Goal: Transaction & Acquisition: Purchase product/service

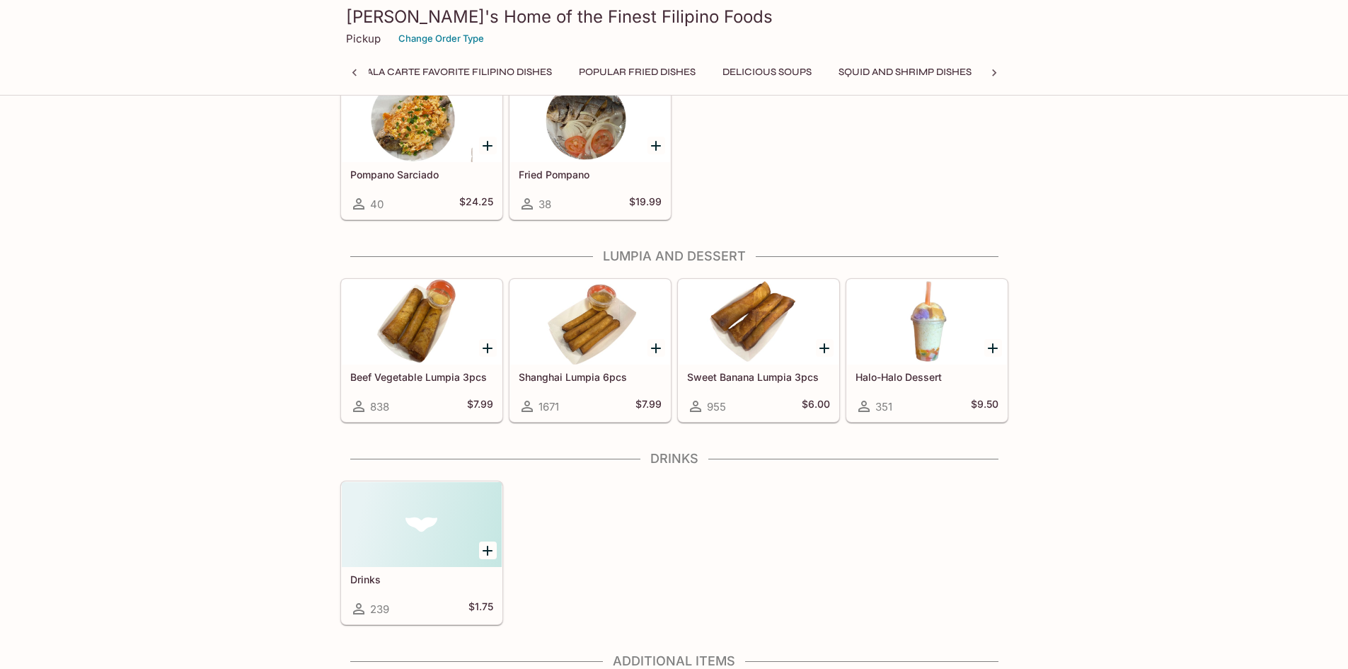
scroll to position [2477, 0]
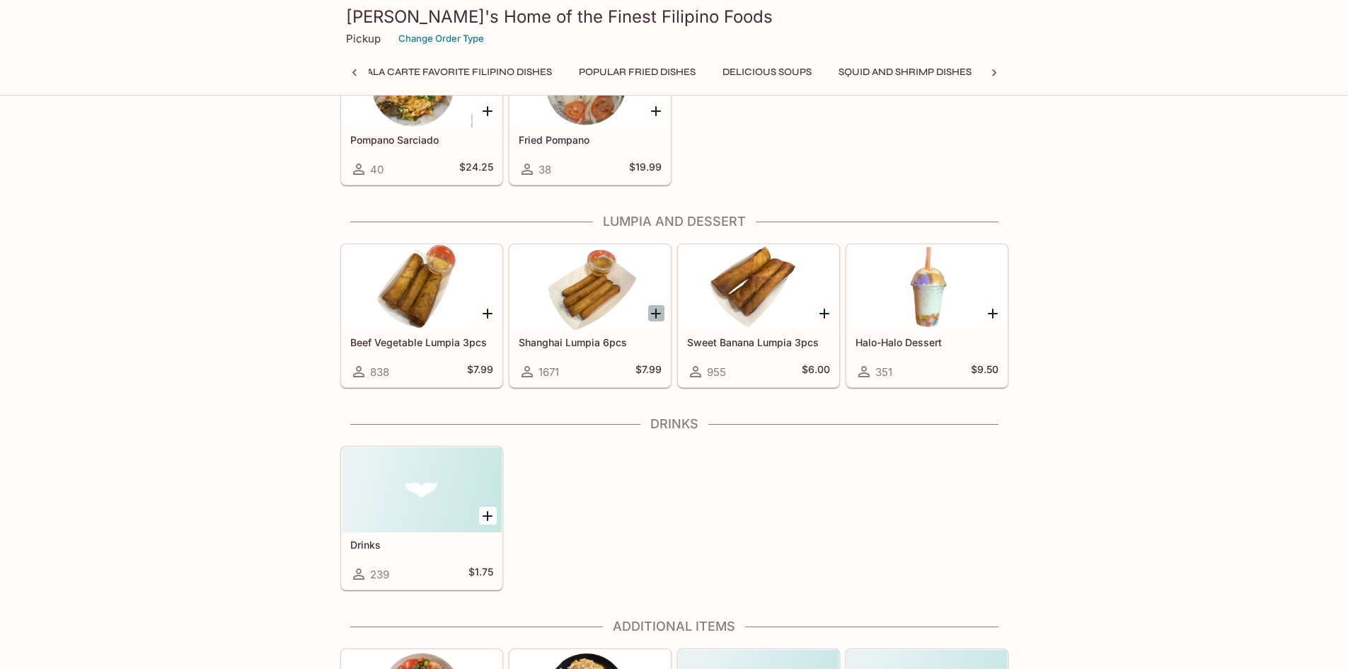
click at [656, 311] on icon "Add Shanghai Lumpia 6pcs" at bounding box center [656, 314] width 10 height 10
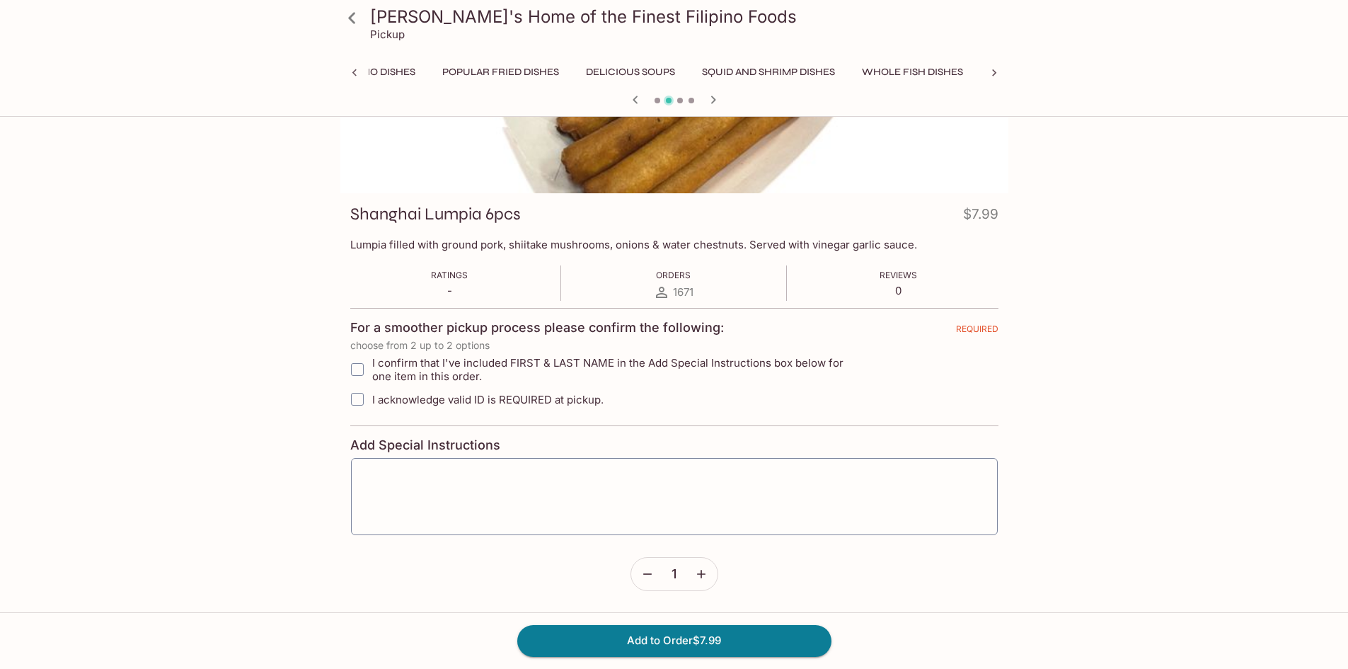
scroll to position [122, 0]
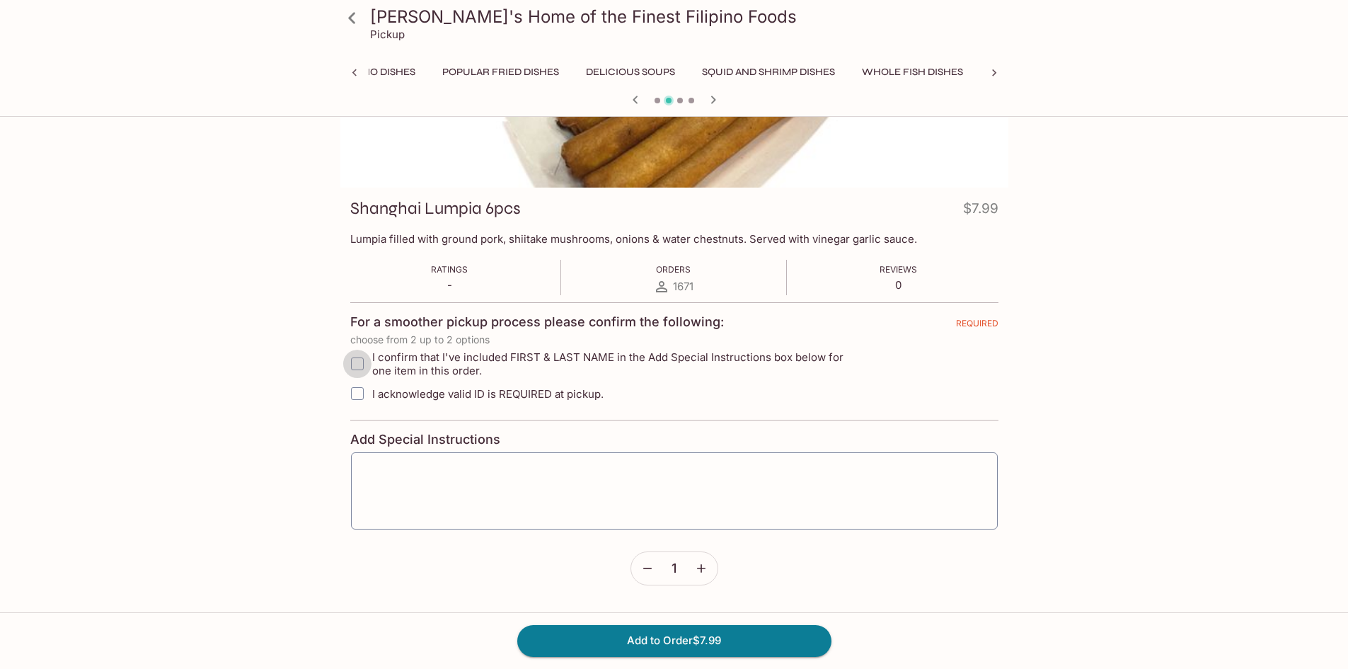
click at [356, 360] on input "I confirm that I've included FIRST & LAST NAME in the Add Special Instructions …" at bounding box center [357, 364] width 28 height 28
checkbox input "true"
click at [361, 391] on input "I acknowledge valid ID is REQUIRED at pickup." at bounding box center [357, 393] width 28 height 28
checkbox input "true"
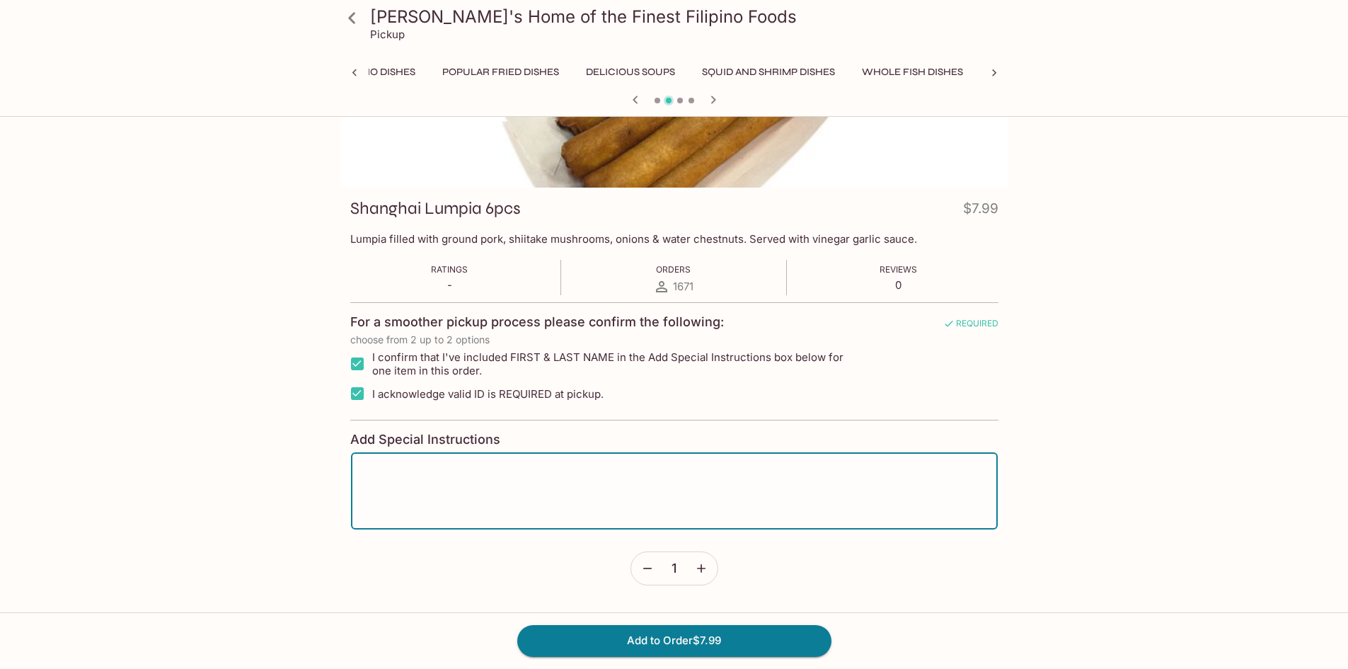
click at [502, 481] on textarea at bounding box center [674, 491] width 627 height 54
type textarea "[PERSON_NAME]"
click at [679, 639] on button "Add to Order $7.99" at bounding box center [674, 640] width 314 height 31
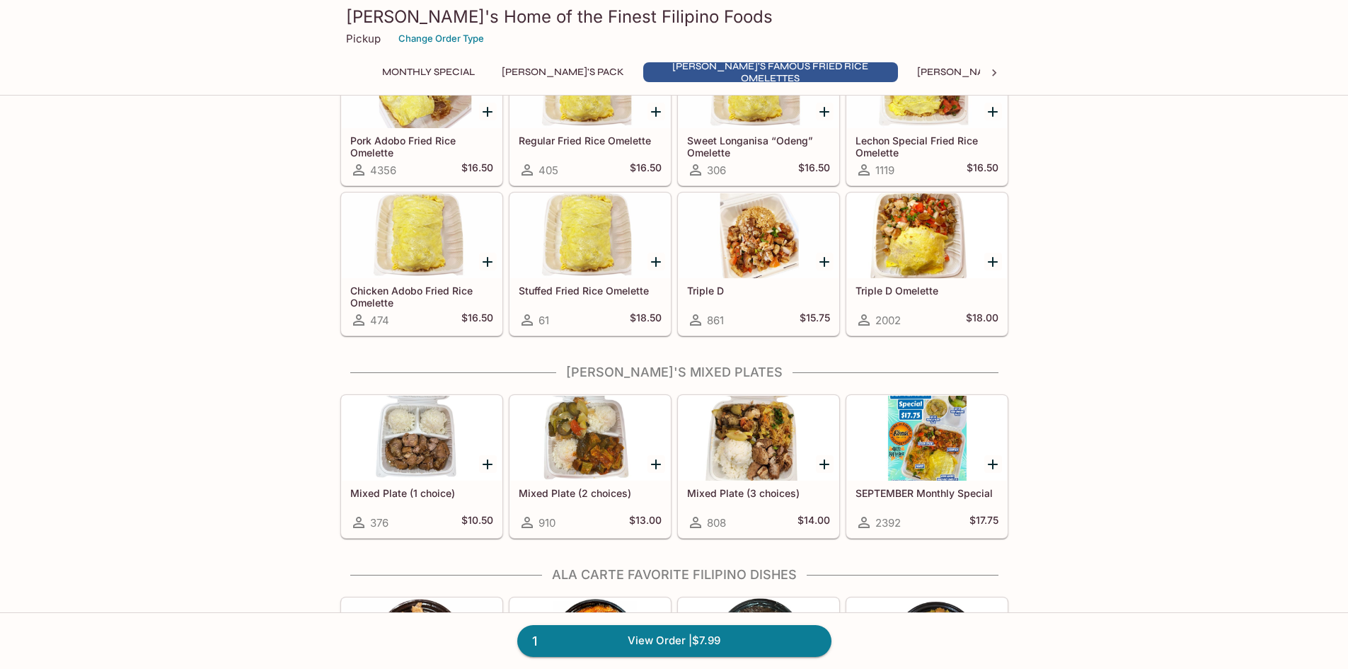
scroll to position [495, 0]
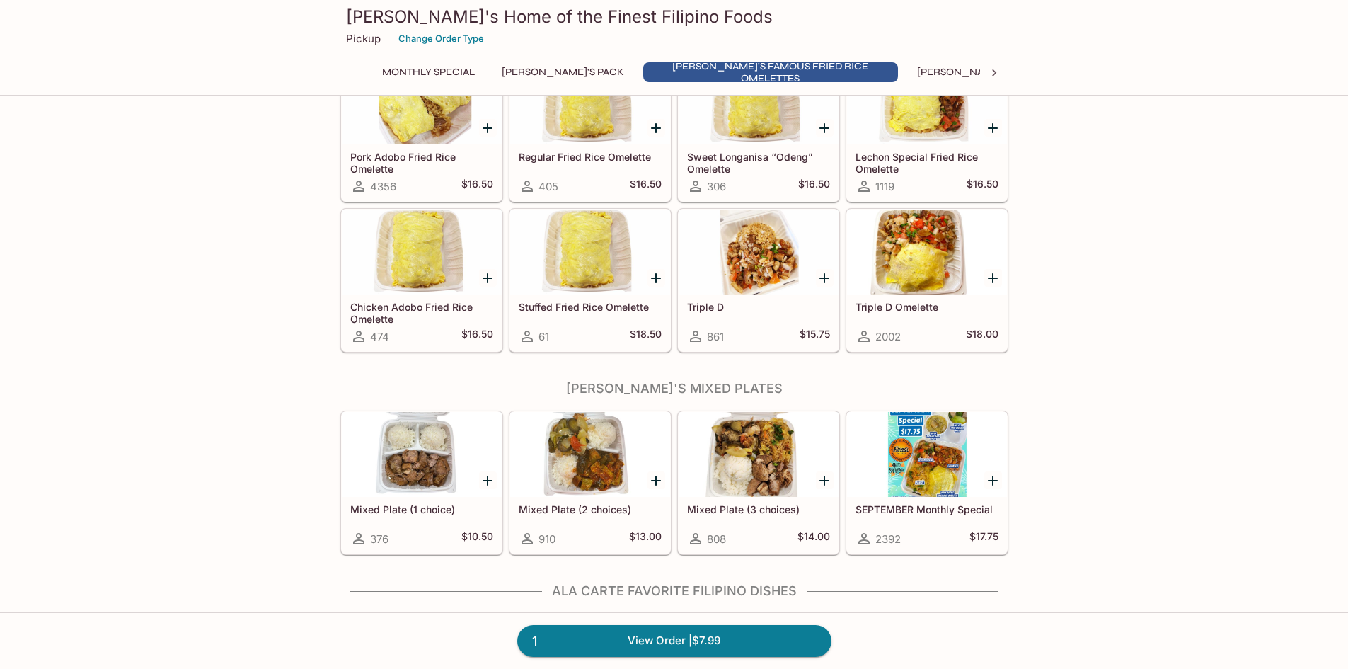
click at [398, 507] on h5 "Mixed Plate (1 choice)" at bounding box center [421, 509] width 143 height 12
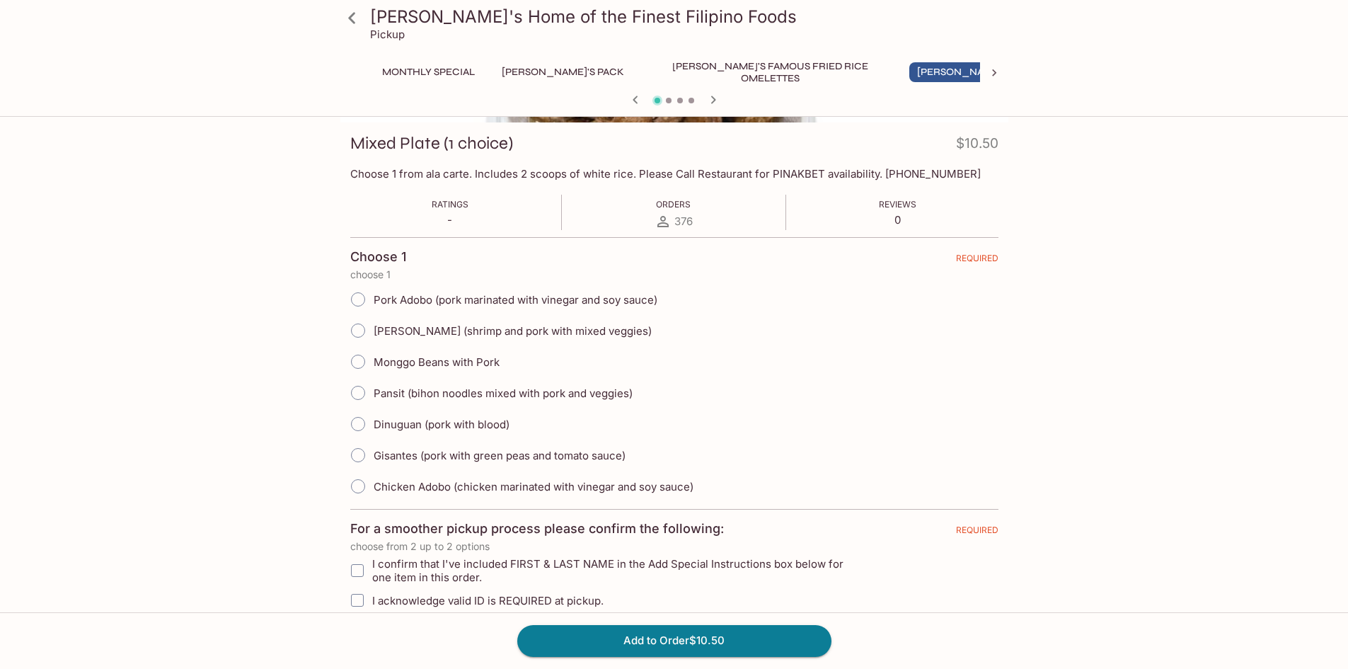
scroll to position [212, 0]
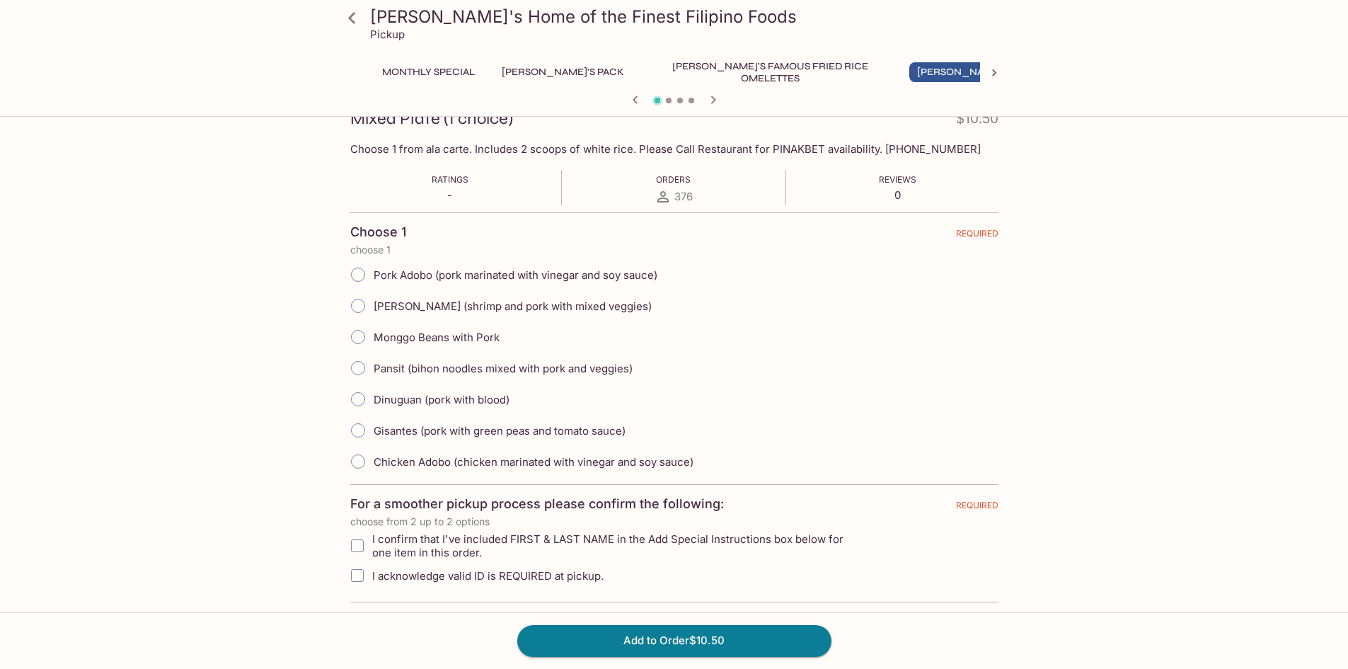
click at [357, 429] on input "Gisantes (pork with green peas and tomato sauce)" at bounding box center [358, 430] width 30 height 30
radio input "true"
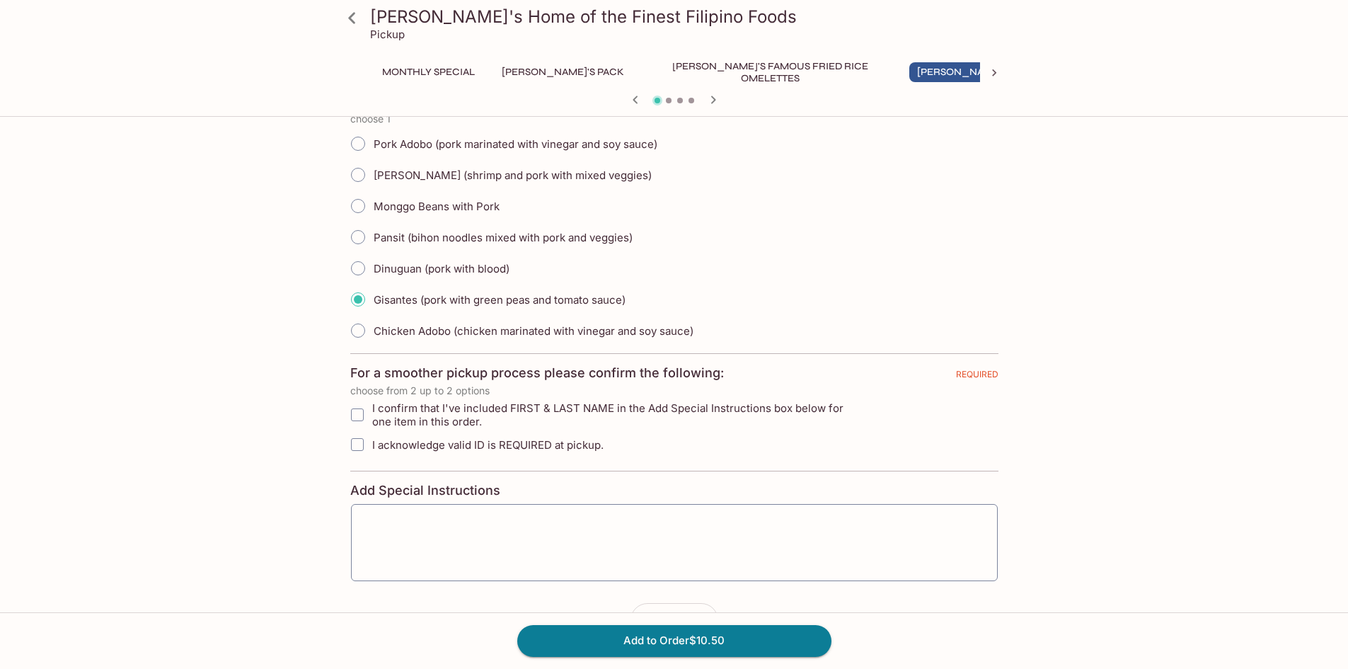
scroll to position [354, 0]
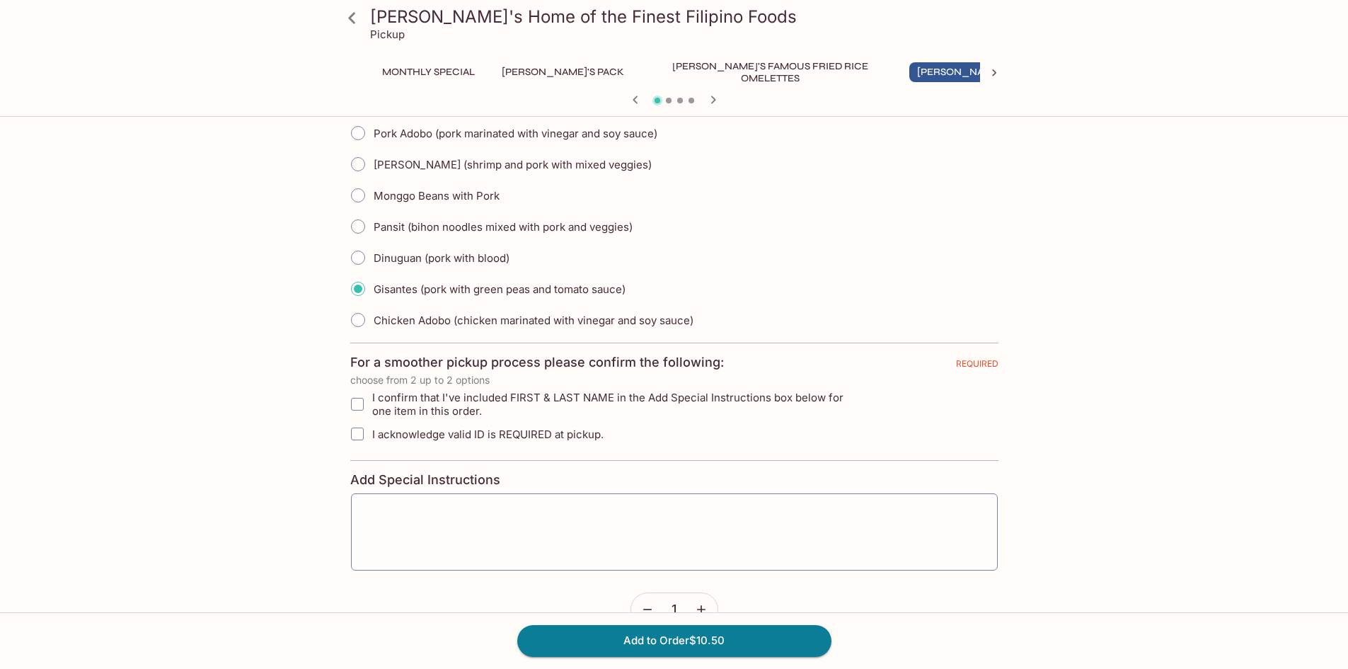
click at [357, 406] on input "I confirm that I've included FIRST & LAST NAME in the Add Special Instructions …" at bounding box center [357, 404] width 28 height 28
checkbox input "true"
click at [360, 432] on input "I acknowledge valid ID is REQUIRED at pickup." at bounding box center [357, 434] width 28 height 28
checkbox input "true"
click at [469, 510] on textarea at bounding box center [674, 532] width 627 height 54
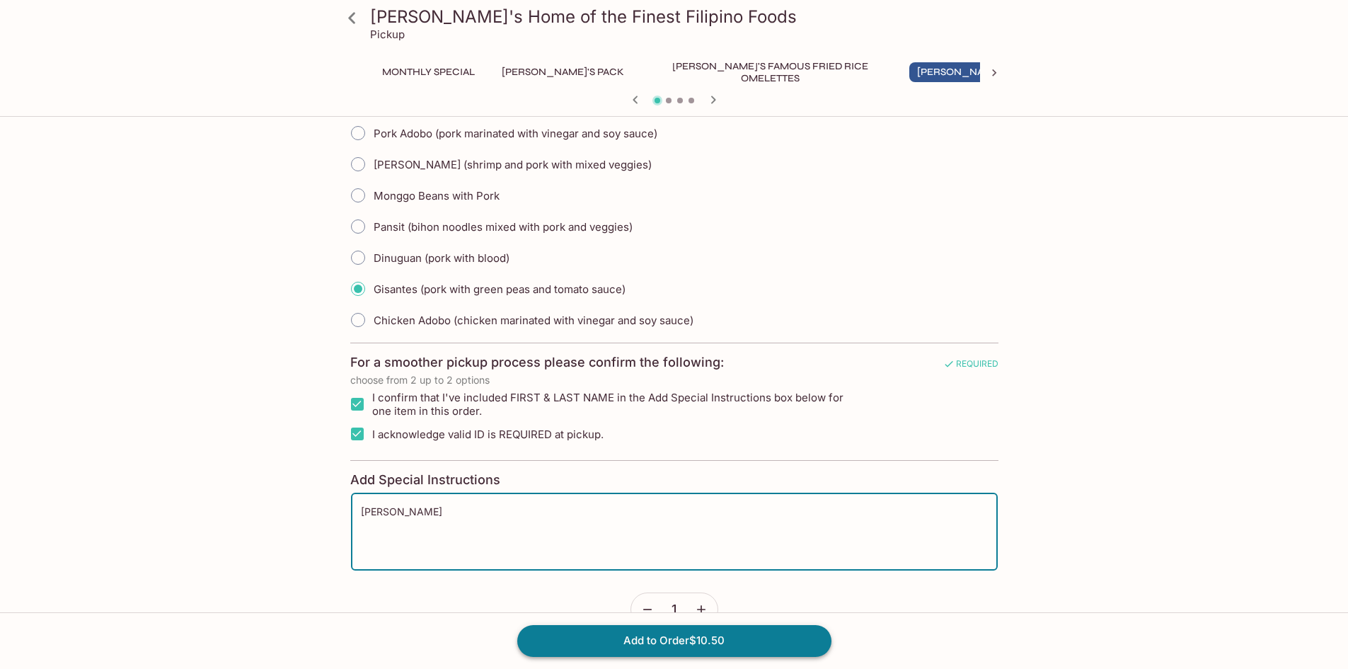
type textarea "[PERSON_NAME]"
click at [645, 640] on button "Add to Order $10.50" at bounding box center [674, 640] width 314 height 31
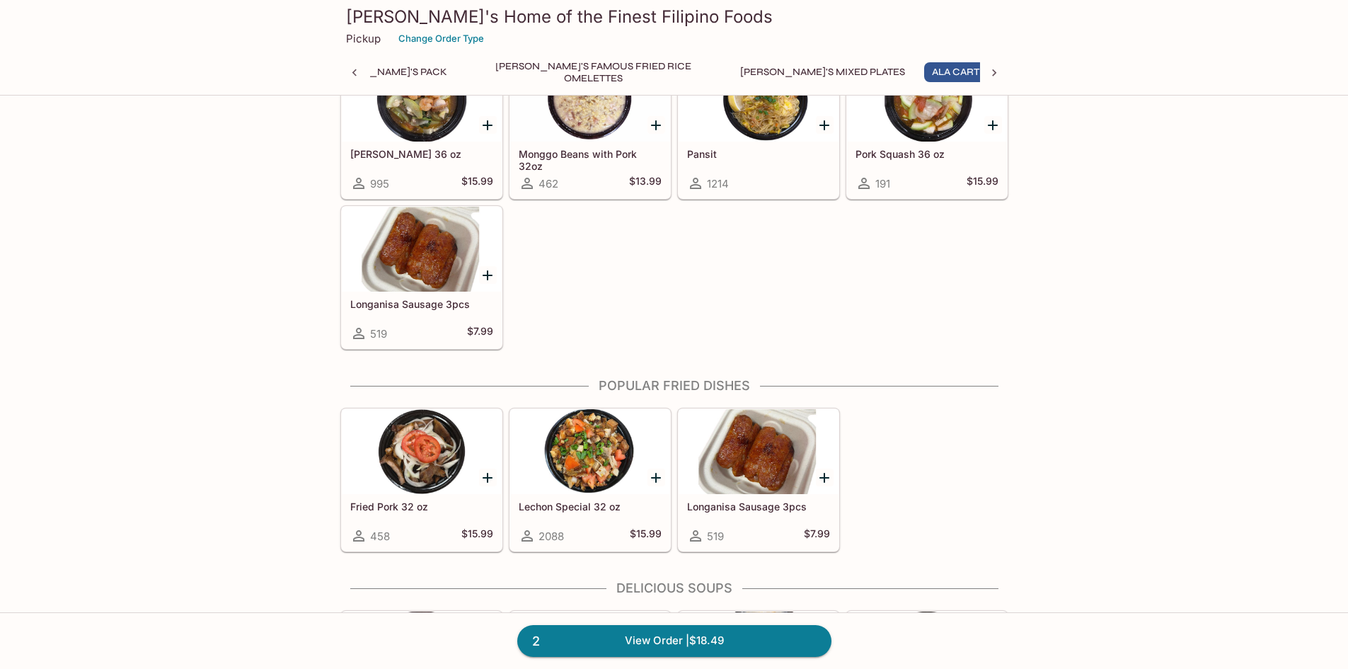
scroll to position [0, 190]
click at [664, 636] on link "2 View Order | $18.49" at bounding box center [674, 640] width 314 height 31
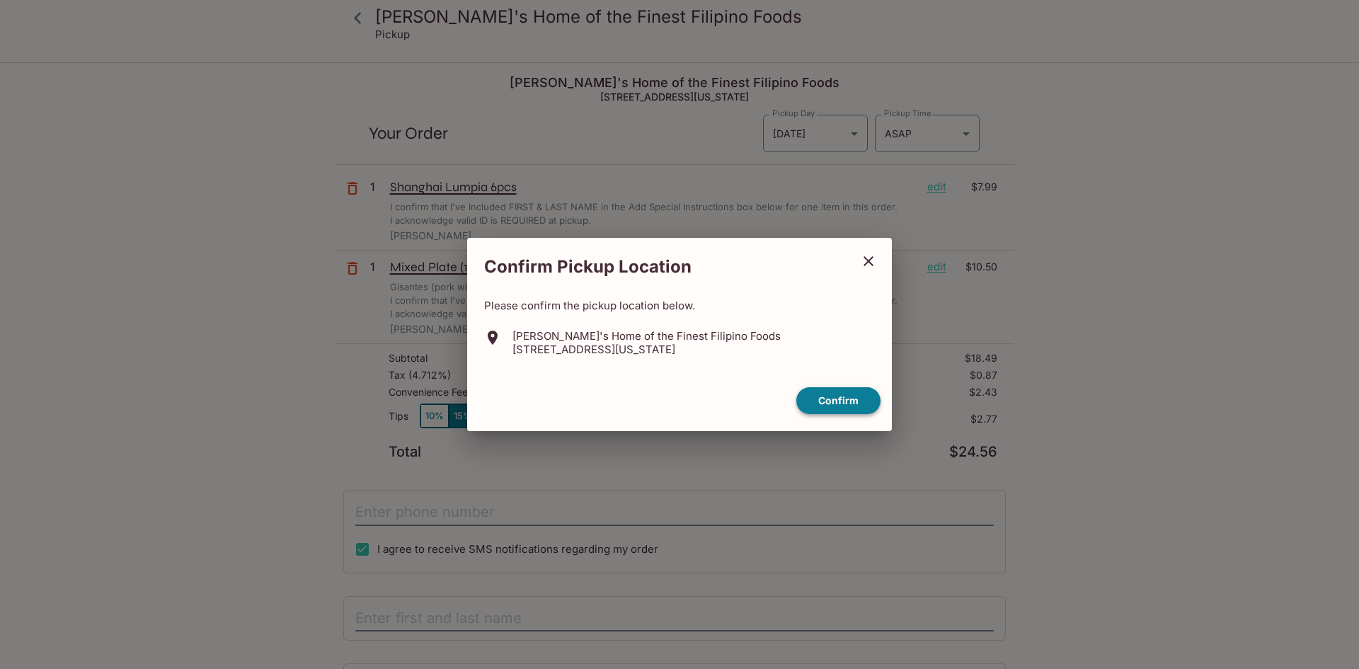
click at [823, 400] on button "Confirm" at bounding box center [838, 401] width 84 height 28
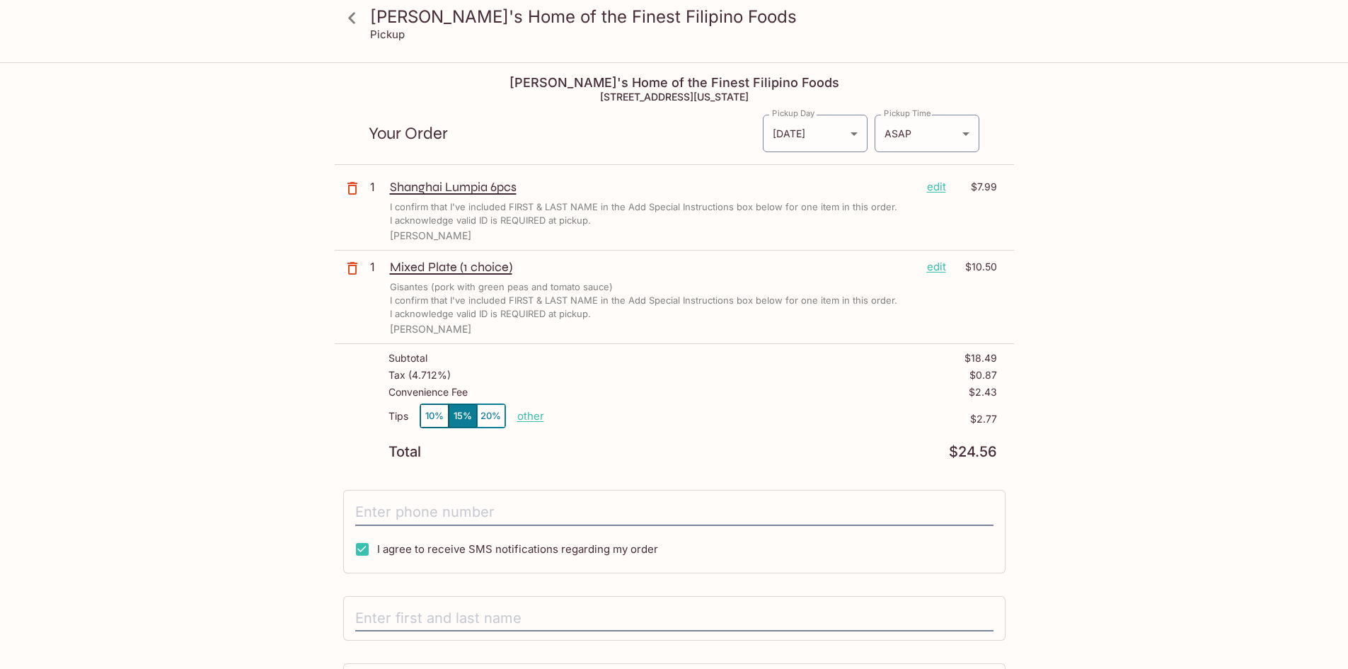
click at [534, 417] on p "other" at bounding box center [530, 415] width 27 height 13
drag, startPoint x: 593, startPoint y: 410, endPoint x: 745, endPoint y: 408, distance: 152.2
click at [745, 408] on div "Tips 10% 15% 20% Done 2.77 $2.77" at bounding box center [693, 424] width 609 height 42
type input "0.00"
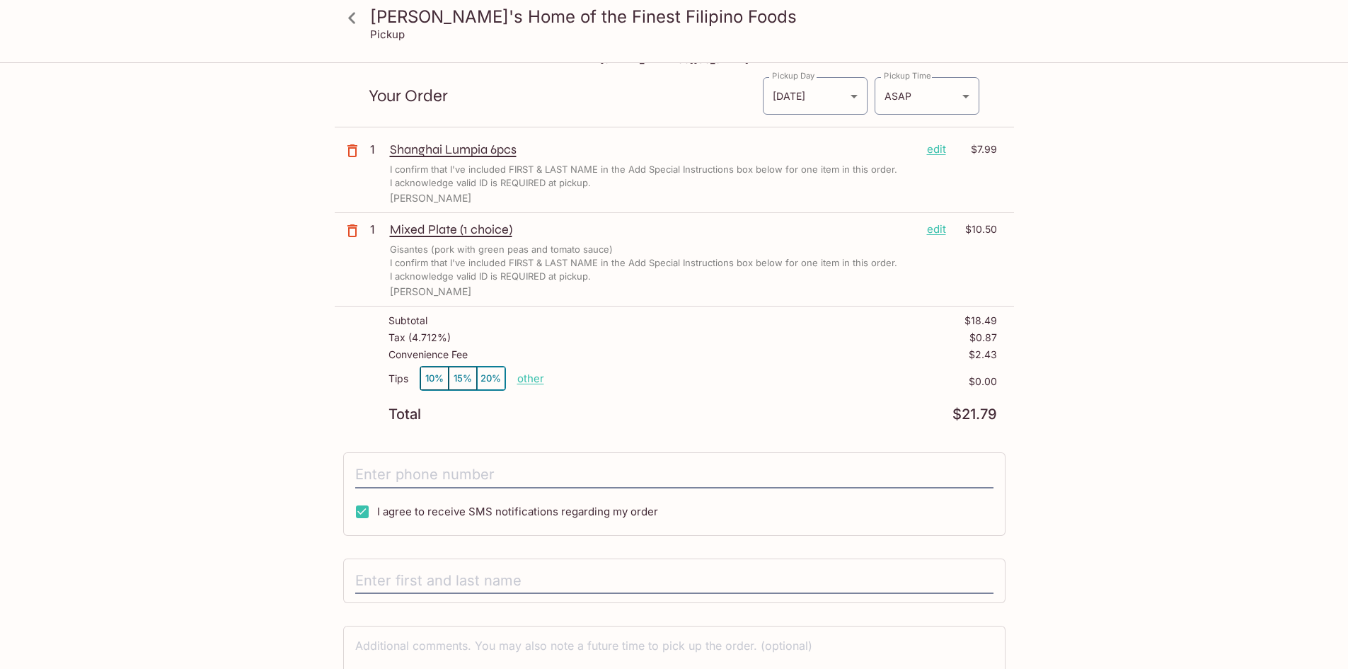
scroll to position [71, 0]
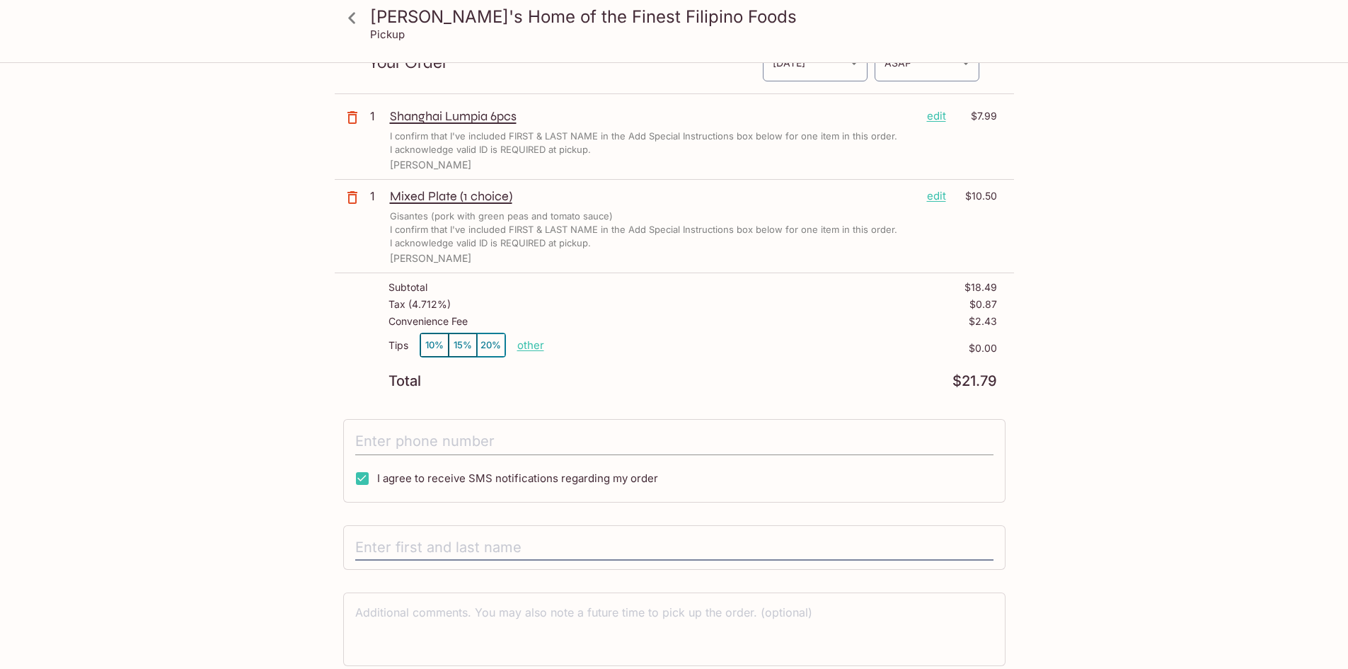
click at [464, 439] on input "tel" at bounding box center [674, 441] width 638 height 27
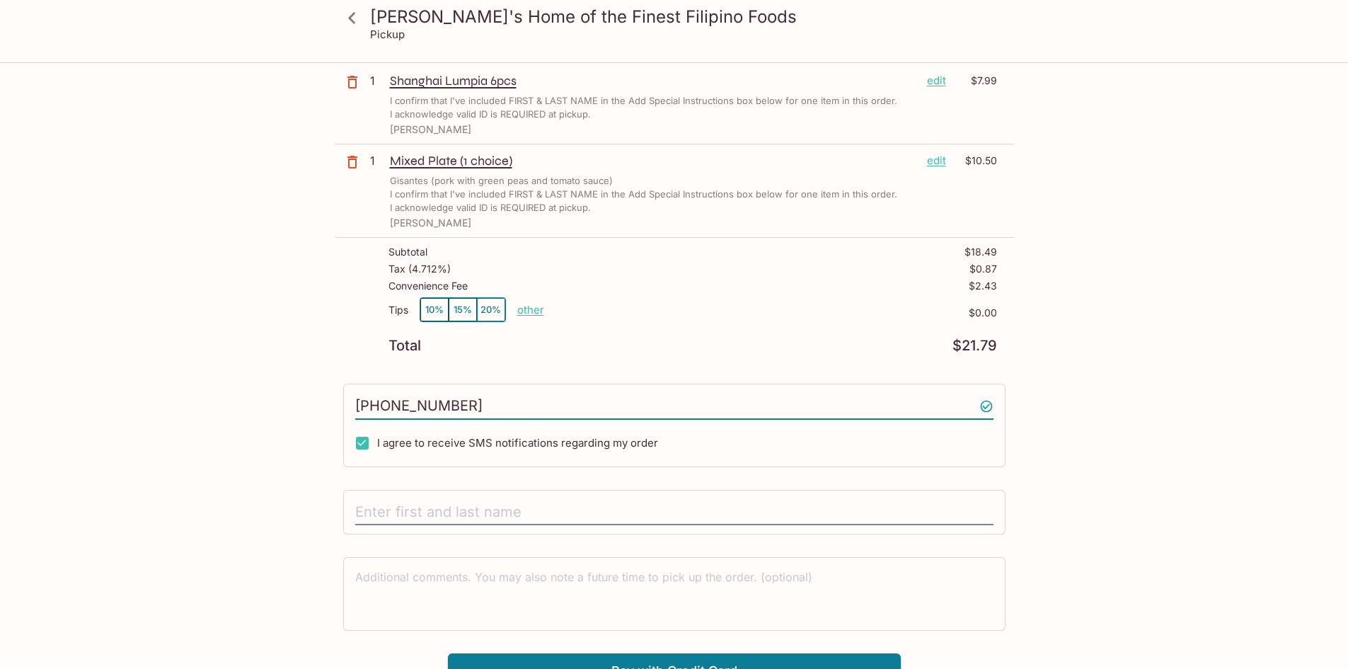
scroll to position [126, 0]
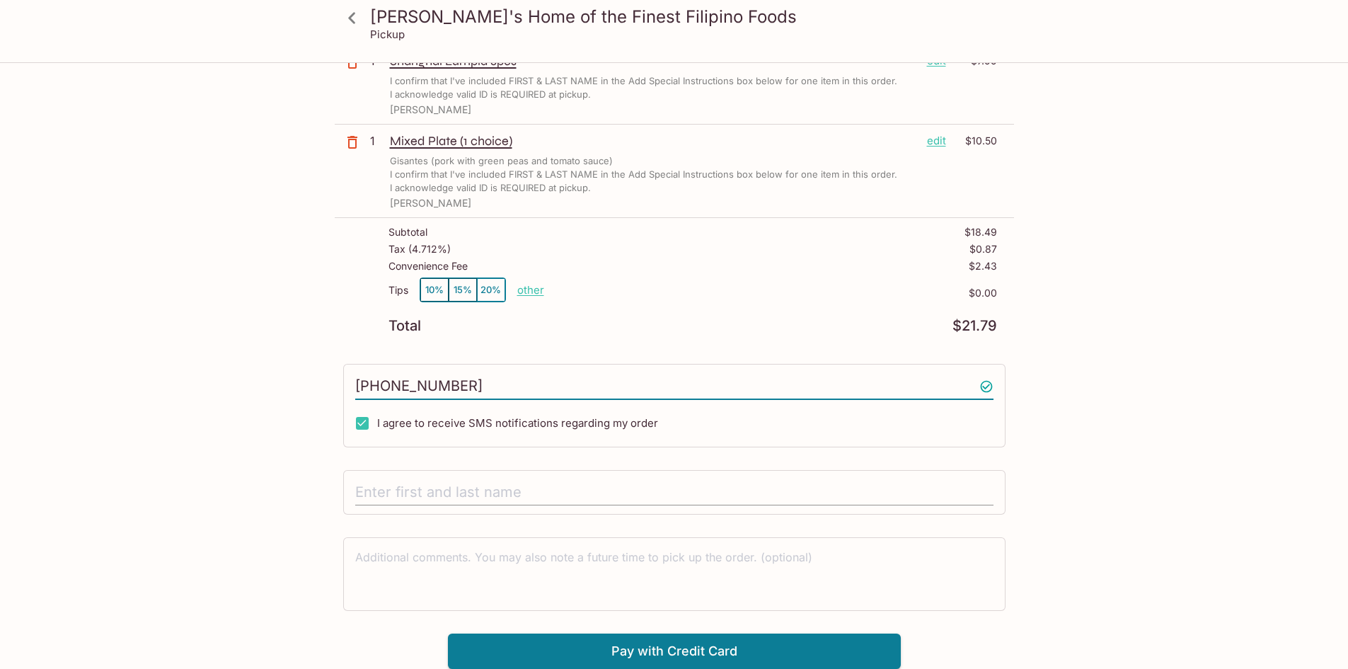
type input "[PHONE_NUMBER]"
click at [504, 486] on input "text" at bounding box center [674, 492] width 638 height 27
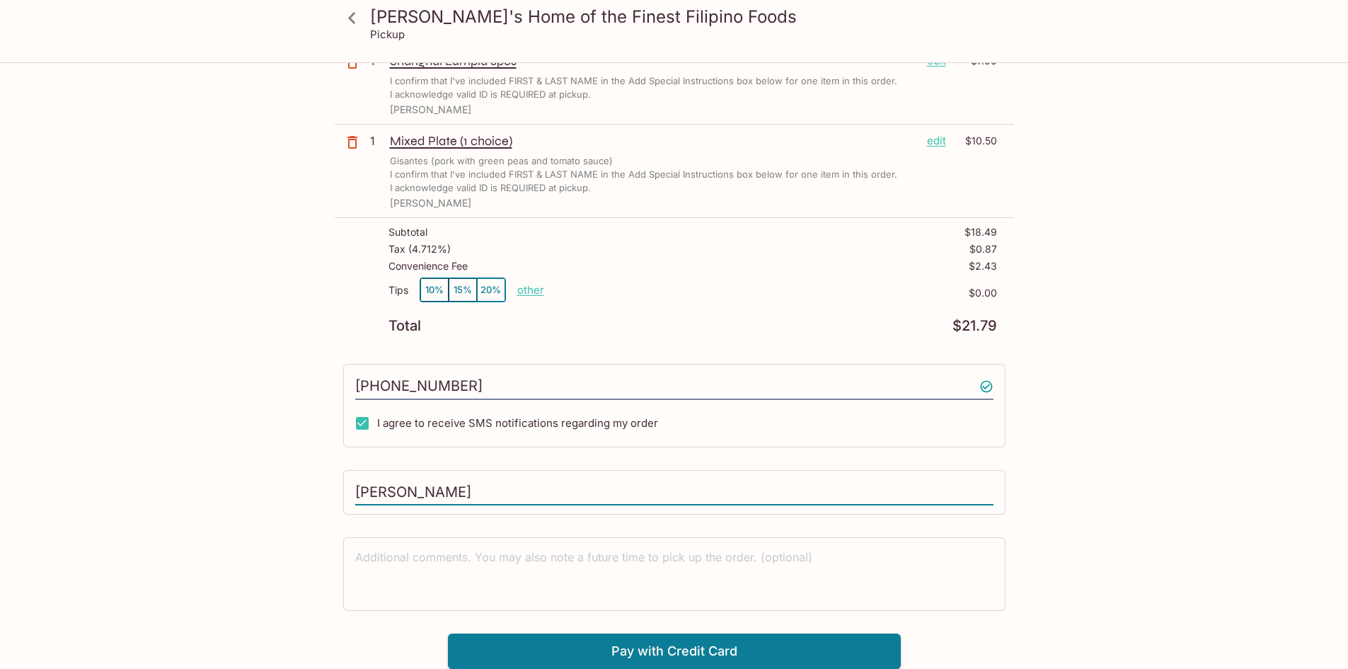
type input "[PERSON_NAME]"
click at [253, 584] on div "[PERSON_NAME]'s Home of the Finest Filipino Foods Pickup [PERSON_NAME]'s Home o…" at bounding box center [675, 303] width 906 height 731
click at [699, 652] on button "Pay with Credit Card" at bounding box center [674, 650] width 453 height 35
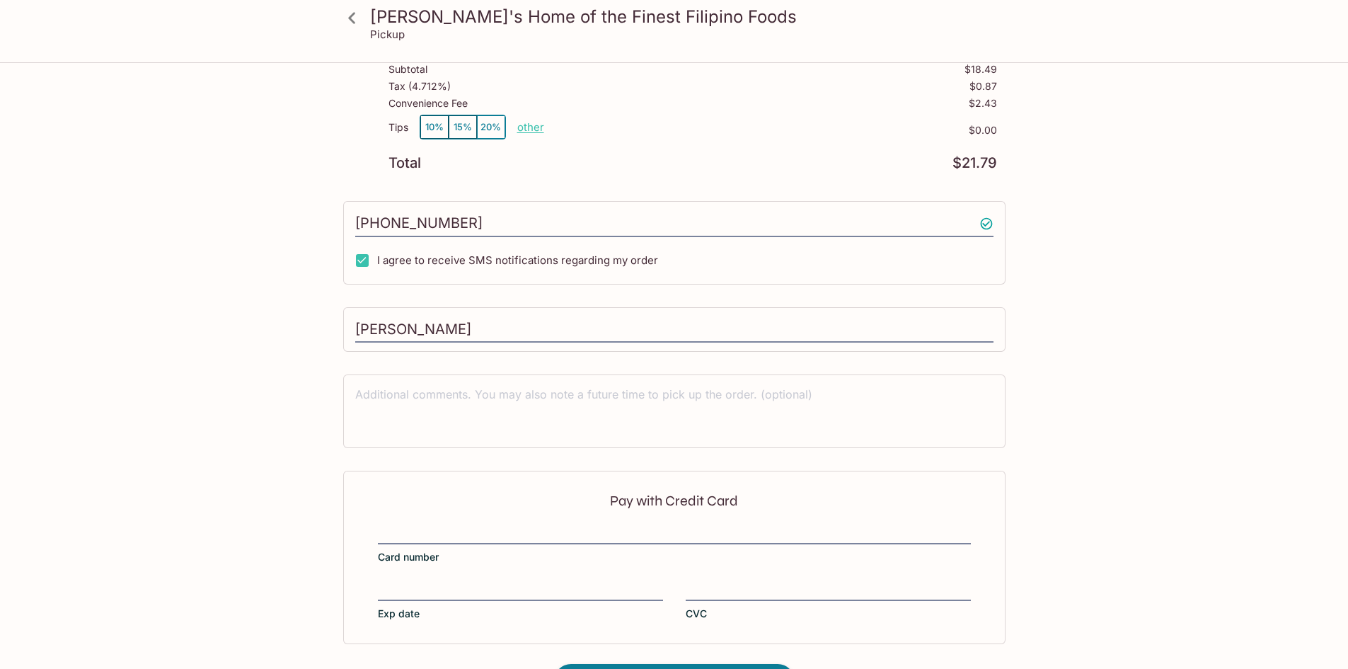
scroll to position [338, 0]
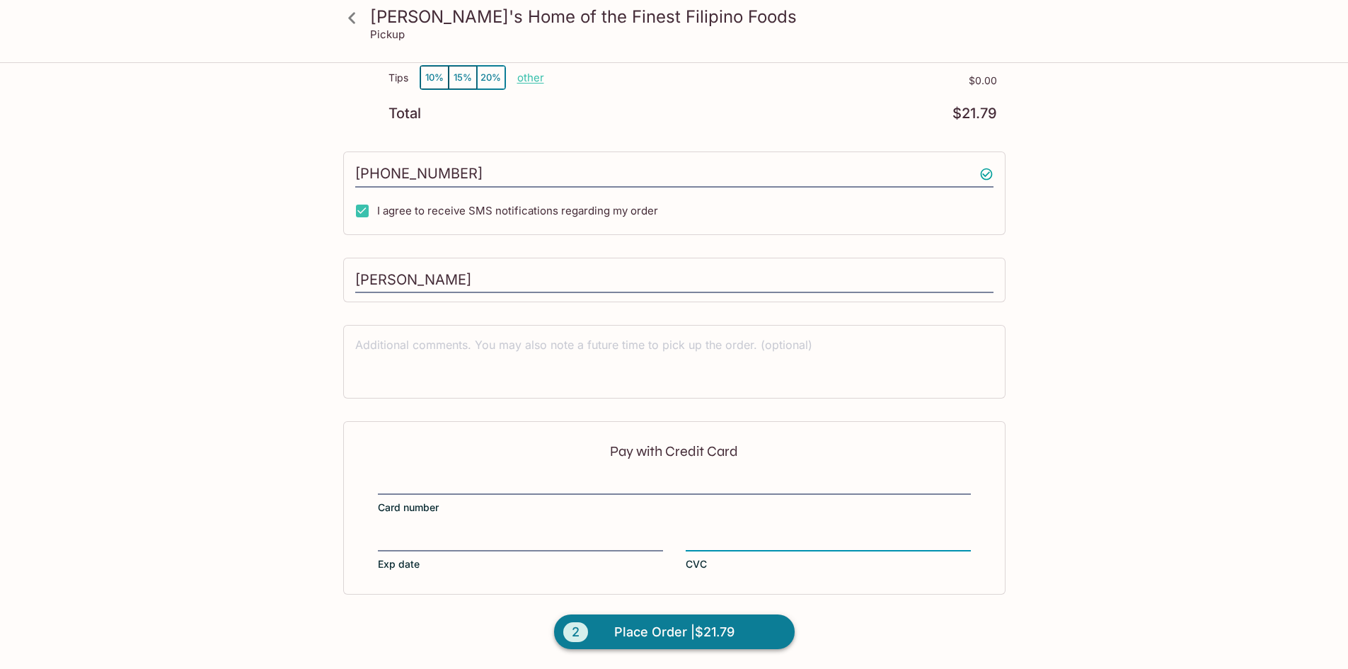
click at [630, 634] on span "Place Order | $21.79" at bounding box center [674, 632] width 120 height 23
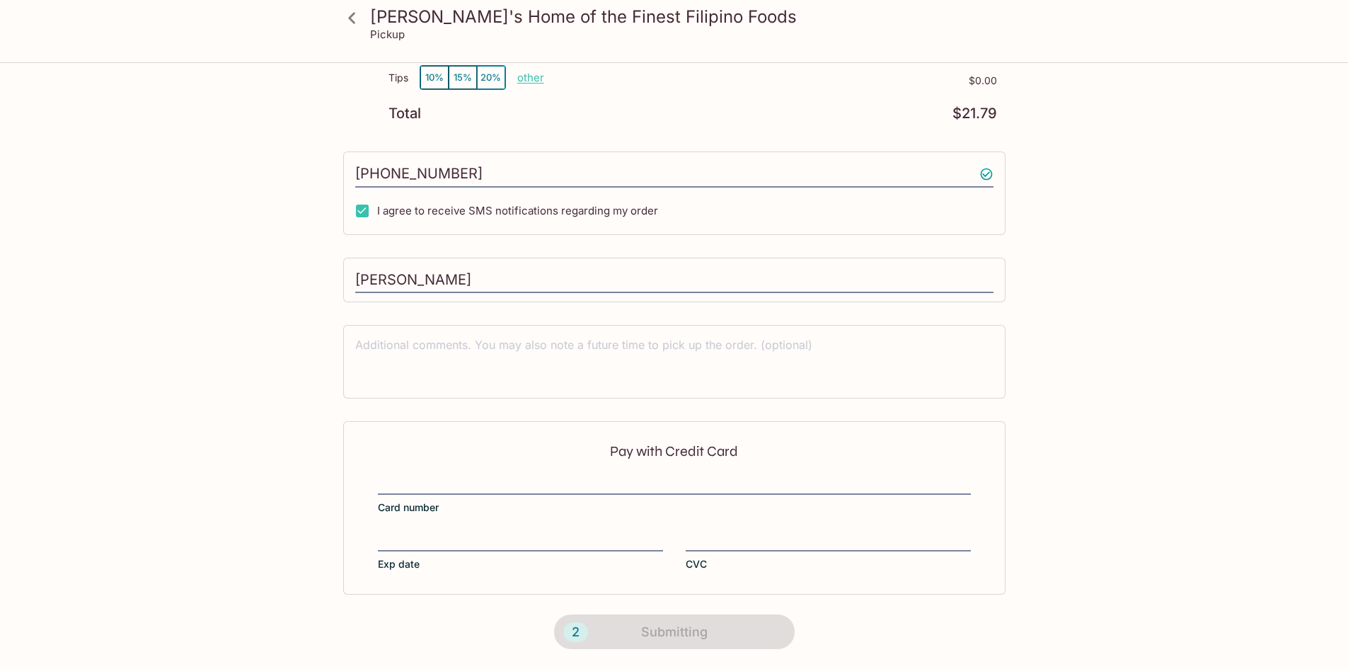
scroll to position [154, 0]
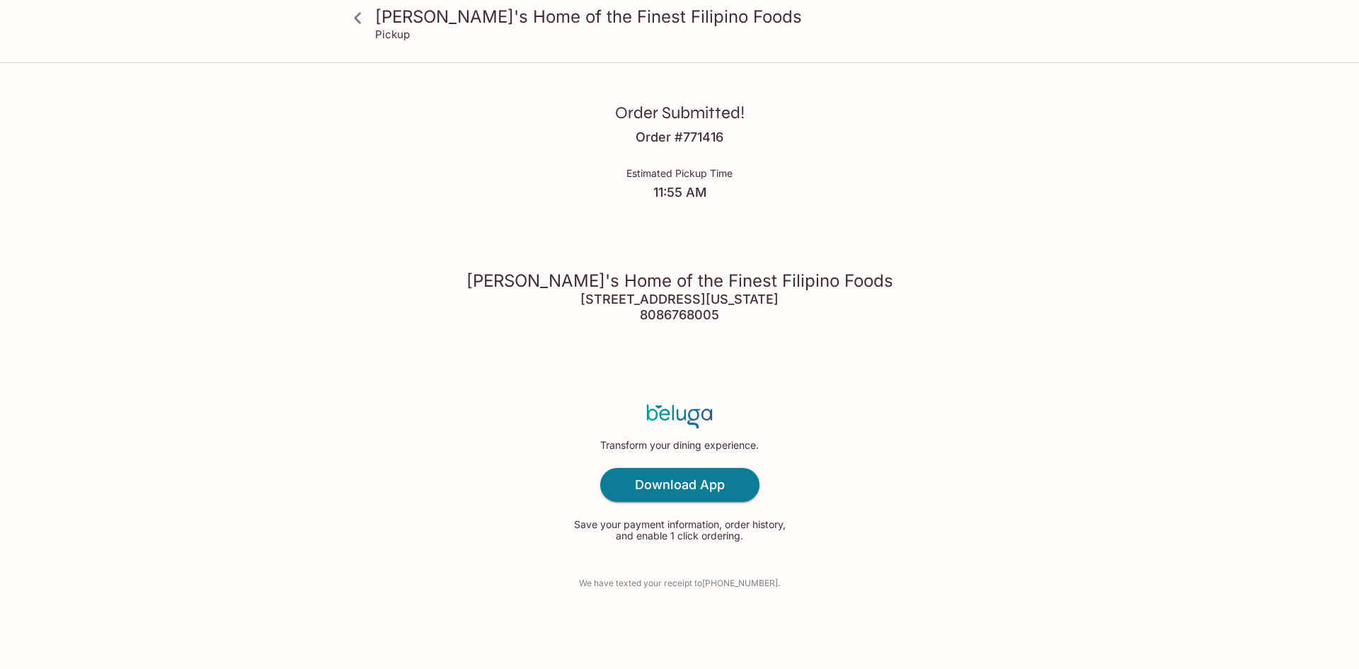
click at [497, 570] on div "Order Submitted! Order # 771416 Estimated Pickup Time 11:55 AM [PERSON_NAME]'s …" at bounding box center [679, 334] width 906 height 669
